Goal: Task Accomplishment & Management: Manage account settings

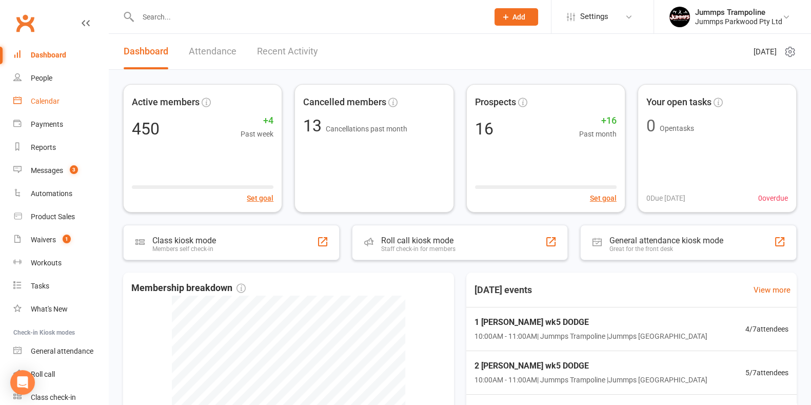
click at [44, 106] on link "Calendar" at bounding box center [60, 101] width 95 height 23
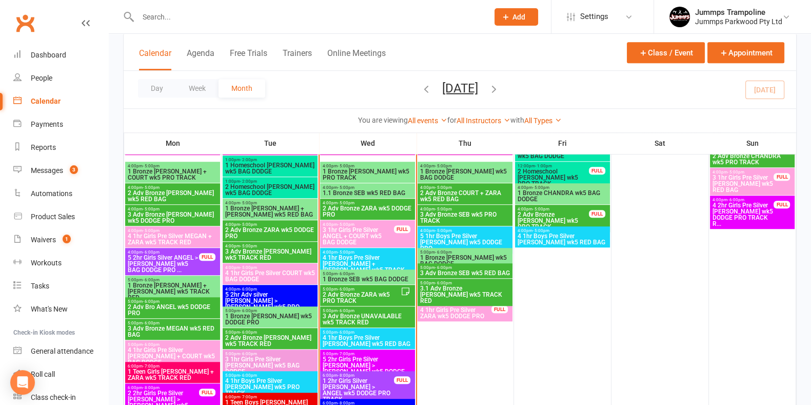
scroll to position [875, 0]
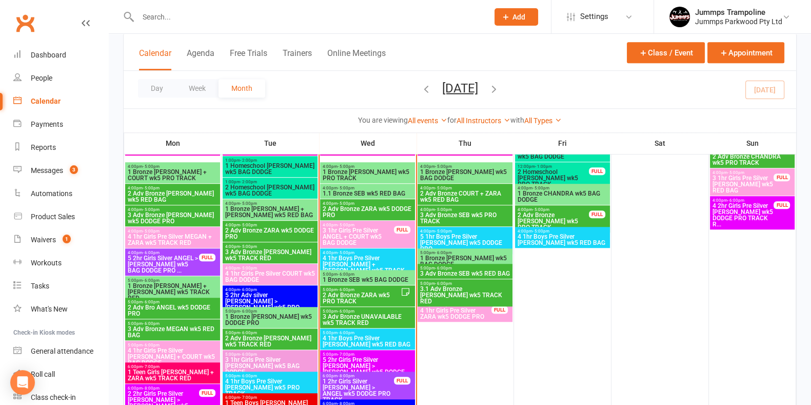
click at [388, 176] on span "1 Bronze [PERSON_NAME] wk5 PRO TRACK" at bounding box center [367, 175] width 91 height 12
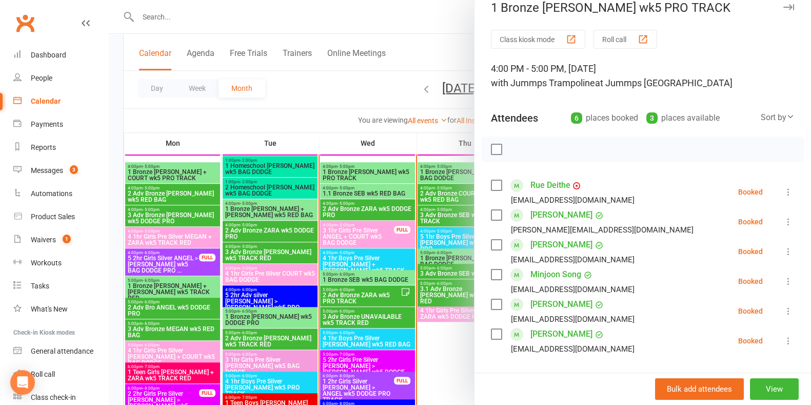
scroll to position [24, 0]
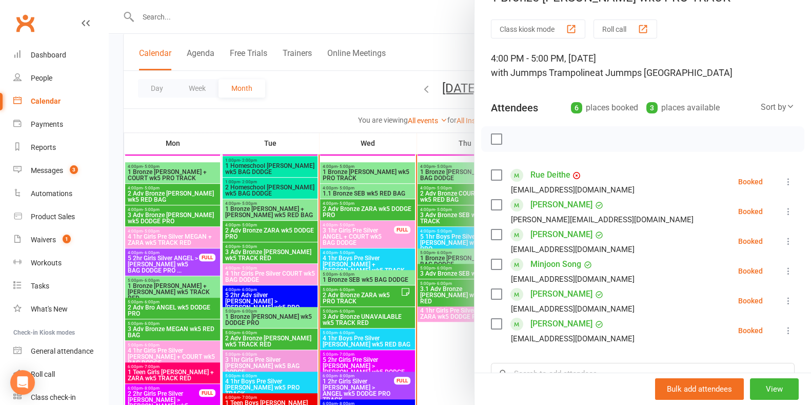
click at [358, 99] on div at bounding box center [460, 202] width 702 height 405
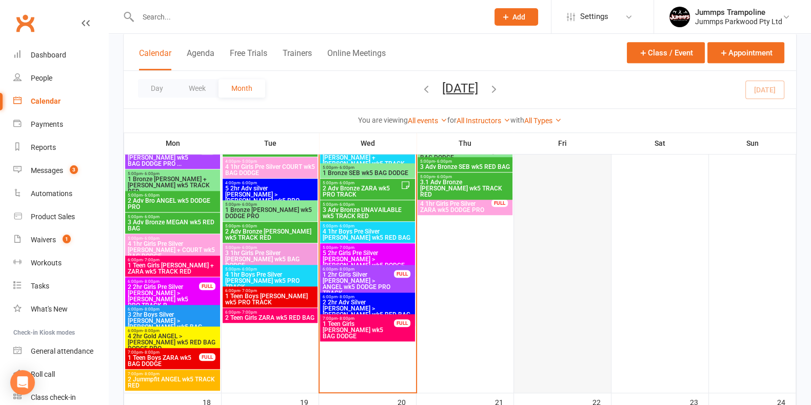
scroll to position [982, 0]
click at [256, 14] on input "text" at bounding box center [308, 17] width 346 height 14
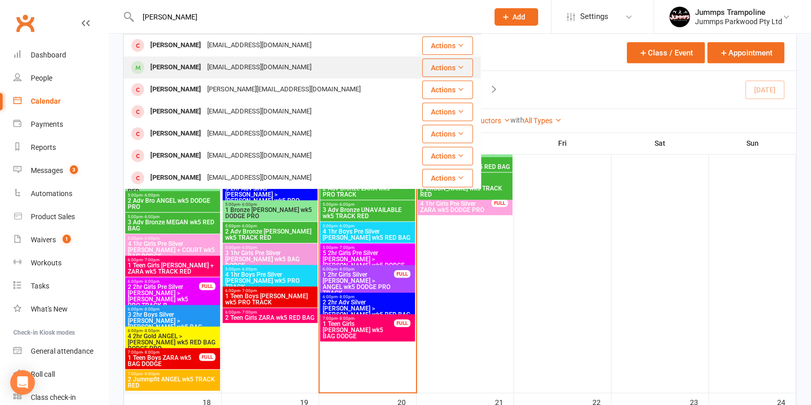
type input "[PERSON_NAME]"
click at [259, 71] on div "[EMAIL_ADDRESS][DOMAIN_NAME]" at bounding box center [259, 67] width 110 height 15
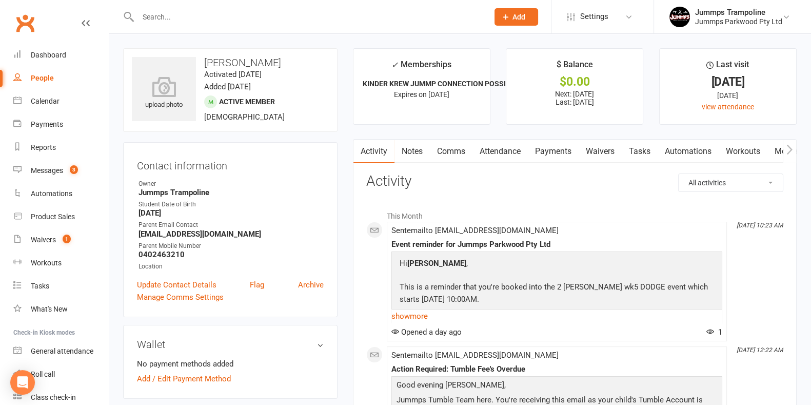
click at [510, 145] on link "Attendance" at bounding box center [499, 151] width 55 height 24
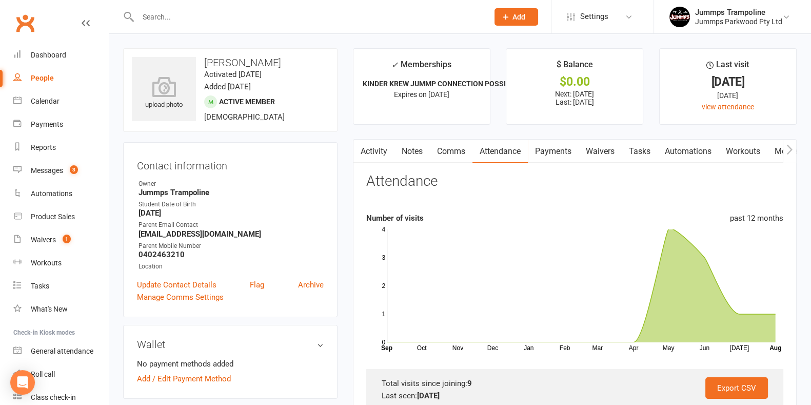
scroll to position [293, 0]
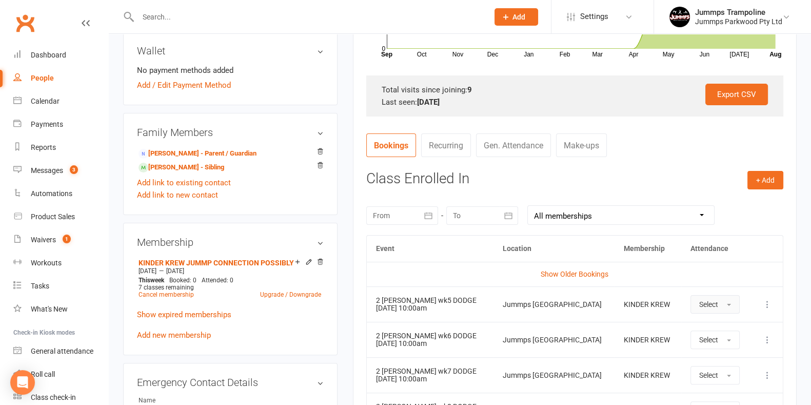
click at [713, 309] on button "Select" at bounding box center [714, 304] width 49 height 18
click at [728, 352] on link "Absent" at bounding box center [742, 347] width 102 height 21
drag, startPoint x: 452, startPoint y: 308, endPoint x: 366, endPoint y: 286, distance: 88.8
click at [367, 286] on td "2 [PERSON_NAME] wk5 DODGE [DATE] 10:00am" at bounding box center [430, 303] width 126 height 35
click at [55, 104] on div "Calendar" at bounding box center [45, 101] width 29 height 8
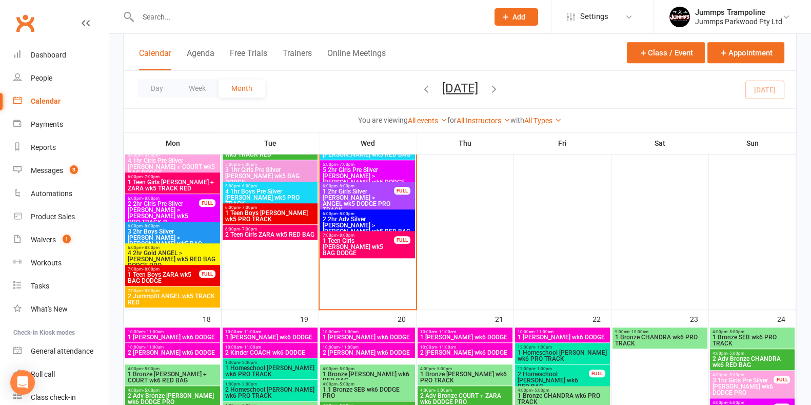
scroll to position [1065, 0]
